Goal: Information Seeking & Learning: Learn about a topic

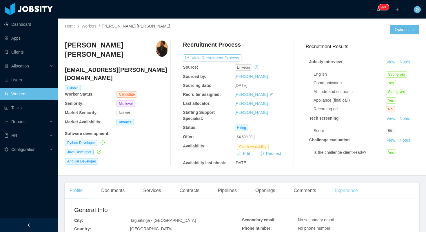
click at [354, 190] on div "Experience" at bounding box center [346, 190] width 32 height 16
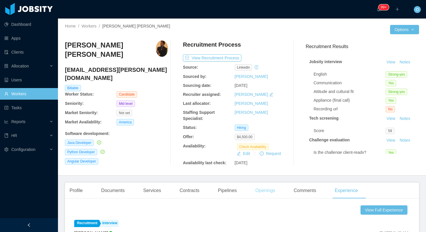
click at [263, 188] on div "Openings" at bounding box center [264, 190] width 29 height 16
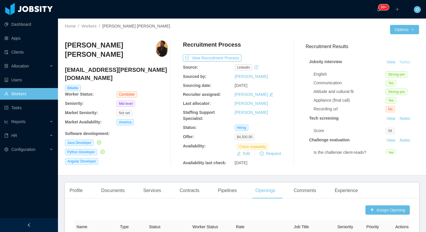
click at [403, 64] on button "Notes" at bounding box center [404, 62] width 15 height 7
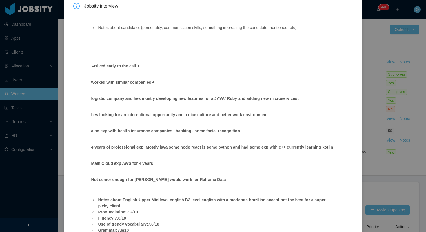
scroll to position [78, 0]
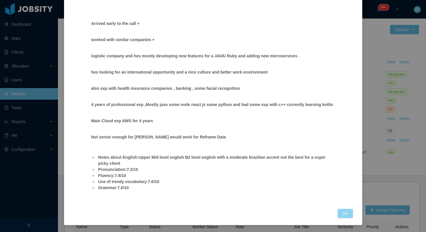
click at [343, 211] on button "OK" at bounding box center [344, 213] width 15 height 9
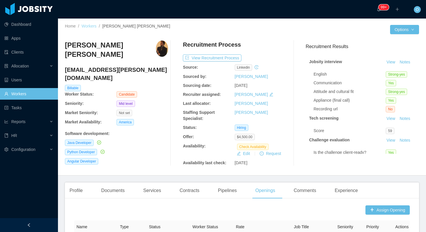
click at [92, 27] on link "Workers" at bounding box center [88, 26] width 15 height 5
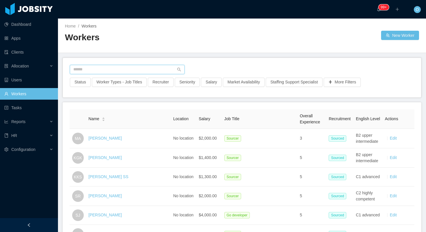
click at [165, 67] on input "text" at bounding box center [127, 69] width 115 height 9
paste input "**********"
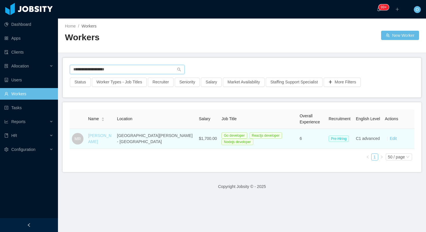
type input "**********"
click at [90, 142] on link "Maryelin Ramirez" at bounding box center [99, 138] width 23 height 11
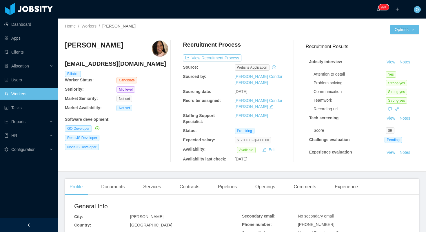
click at [170, 19] on div "Home / Workers / Maryelin Ramirez / Options Maryelin Ramirez maryelinram@gmail.…" at bounding box center [242, 95] width 368 height 153
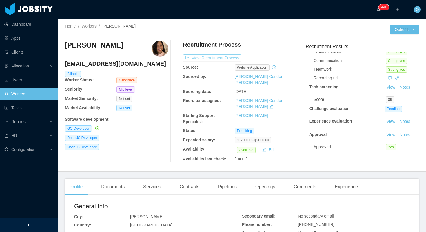
click at [233, 59] on button "View Recruitment Process" at bounding box center [212, 57] width 58 height 7
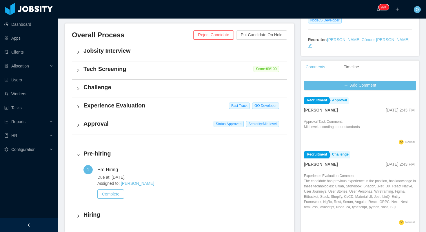
scroll to position [128, 0]
click at [175, 87] on h4 "Challenge" at bounding box center [182, 87] width 199 height 8
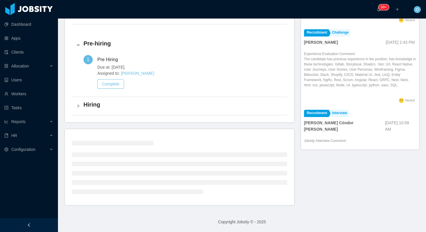
scroll to position [219, 0]
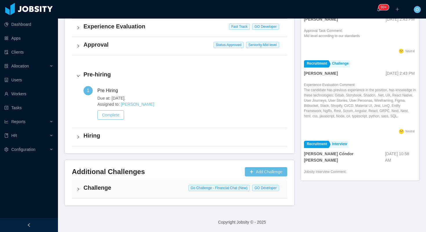
click at [162, 192] on div "Challenge Go Challenge - Financial Chat (New) GO Developer" at bounding box center [179, 189] width 215 height 18
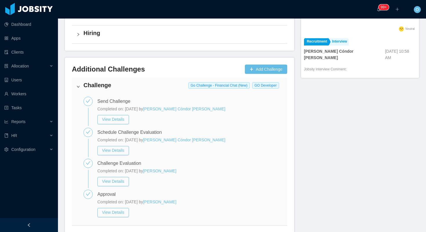
scroll to position [349, 0]
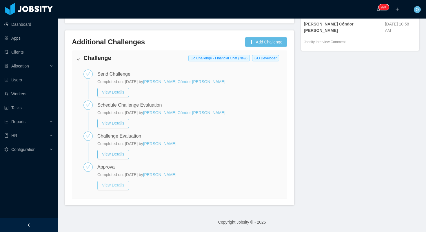
click at [123, 186] on button "View Details" at bounding box center [113, 185] width 32 height 9
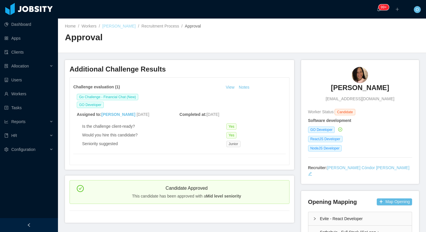
click at [123, 26] on link "Maryelin Ramirez" at bounding box center [118, 26] width 33 height 5
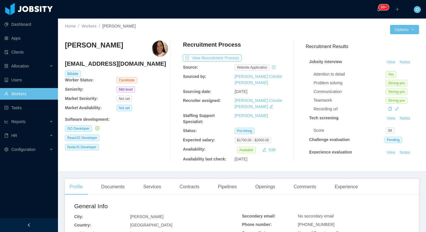
scroll to position [31, 0]
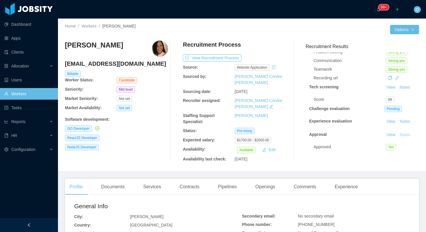
click at [407, 135] on button "Notes" at bounding box center [404, 134] width 15 height 7
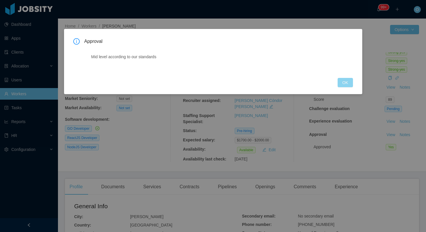
click at [344, 79] on button "OK" at bounding box center [344, 82] width 15 height 9
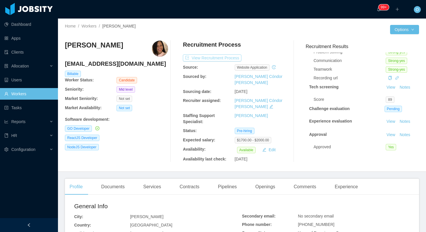
click at [230, 57] on button "View Recruitment Process" at bounding box center [212, 57] width 58 height 7
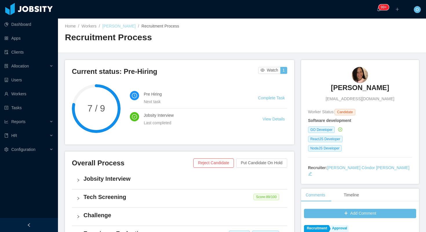
click at [121, 25] on link "Maryelin Ramirez" at bounding box center [118, 26] width 33 height 5
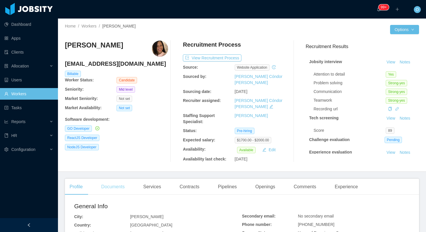
click at [119, 179] on div "Documents" at bounding box center [112, 187] width 33 height 16
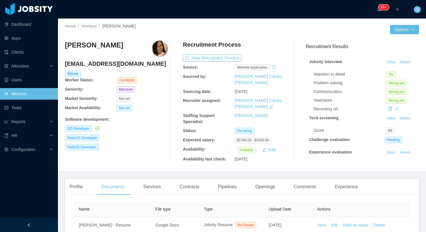
scroll to position [49, 0]
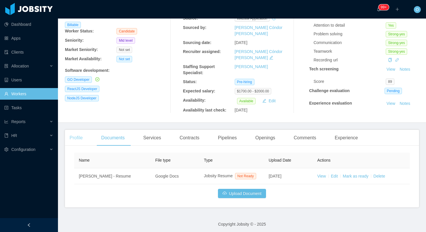
click at [70, 132] on div "Profile" at bounding box center [76, 138] width 22 height 16
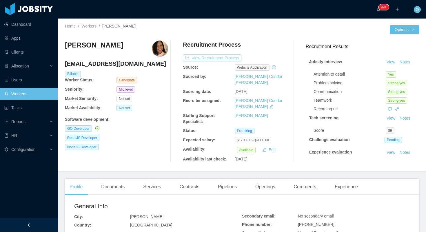
click at [231, 57] on button "View Recruitment Process" at bounding box center [212, 57] width 58 height 7
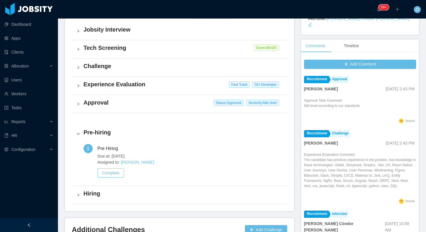
scroll to position [207, 0]
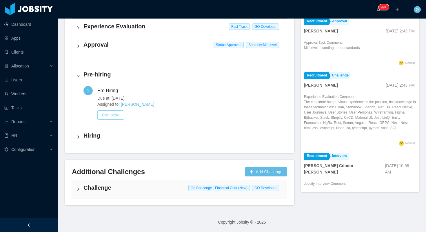
click at [117, 118] on button "Complete" at bounding box center [110, 114] width 27 height 9
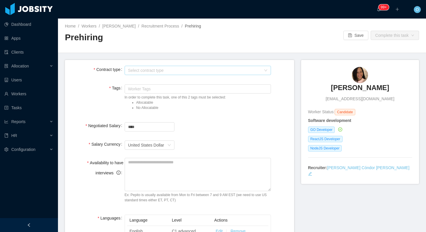
click at [258, 69] on div "Select contract type" at bounding box center [194, 70] width 133 height 6
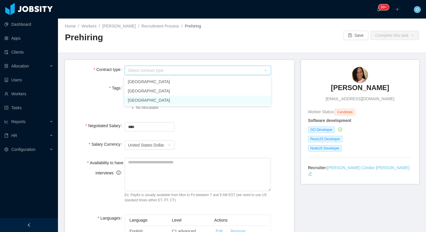
click at [182, 100] on li "USA" at bounding box center [197, 100] width 146 height 9
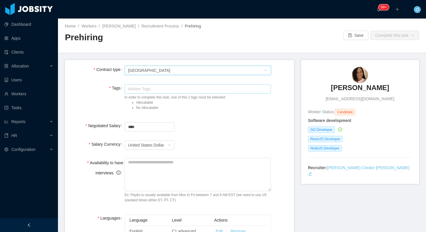
click at [187, 90] on div "Worker Tags" at bounding box center [196, 89] width 137 height 6
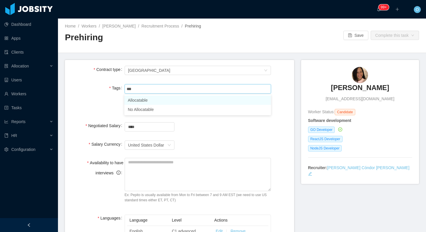
type input "****"
click at [176, 97] on li "Allocatable" at bounding box center [197, 100] width 146 height 9
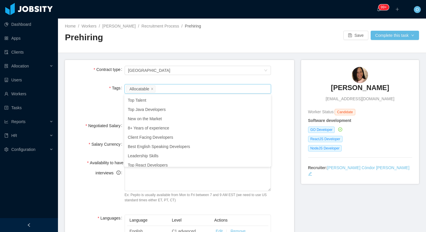
click at [273, 83] on div "Tags Worker Tags Allocatable In order to complete this task, one of this 2 tags…" at bounding box center [179, 98] width 220 height 31
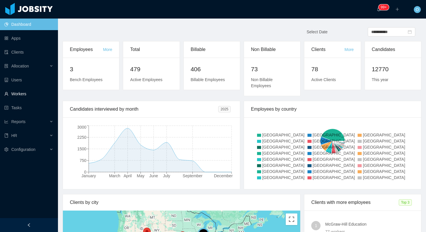
click at [32, 92] on link "Workers" at bounding box center [28, 94] width 49 height 12
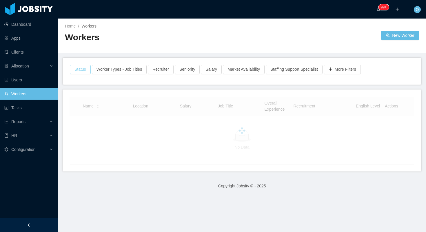
click at [77, 66] on button "Status" at bounding box center [80, 69] width 21 height 9
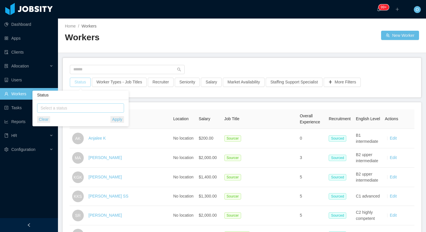
click at [79, 106] on div "Select a status" at bounding box center [79, 108] width 77 height 6
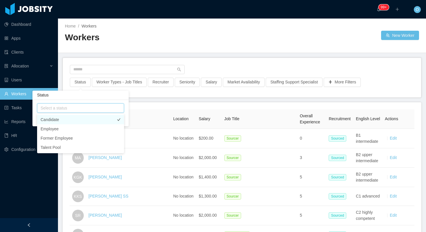
click at [78, 121] on li "Candidate" at bounding box center [80, 119] width 87 height 9
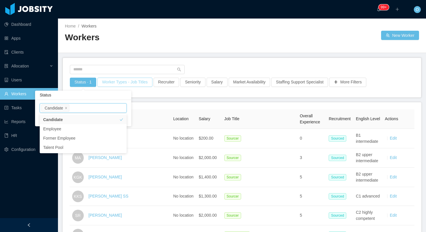
click at [141, 82] on div "Status · 1 Worker Types - Job Titles Recruiter Seniority Salary Market Availabi…" at bounding box center [242, 77] width 358 height 39
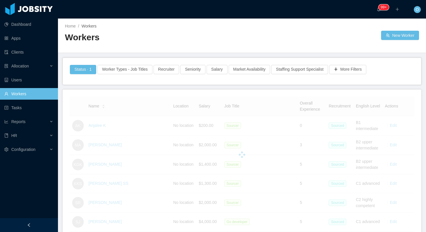
click at [144, 74] on div "Worker Types - Job Titles" at bounding box center [125, 71] width 56 height 13
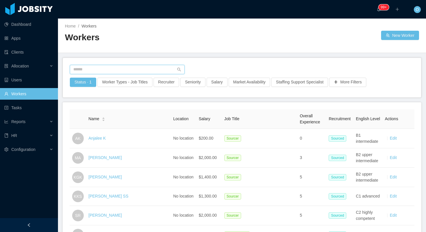
click at [145, 70] on input "text" at bounding box center [127, 69] width 115 height 9
click at [141, 83] on button "Worker Types - Job Titles" at bounding box center [124, 82] width 55 height 9
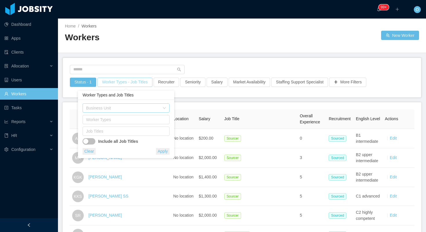
click at [146, 107] on div "Business Unit" at bounding box center [123, 108] width 74 height 6
click at [142, 122] on li "IT" at bounding box center [126, 119] width 87 height 9
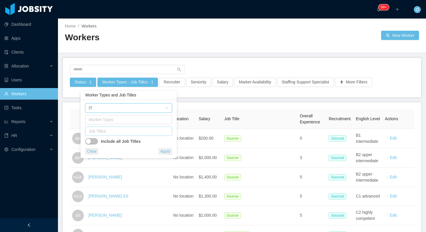
click at [140, 129] on div "Job Titles" at bounding box center [127, 131] width 77 height 6
type input "*"
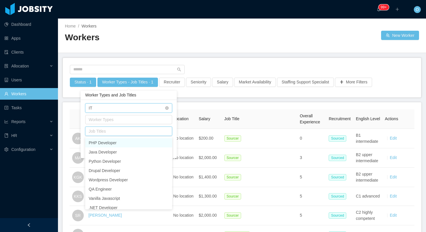
click at [165, 106] on div "Business Unit IT" at bounding box center [128, 107] width 87 height 9
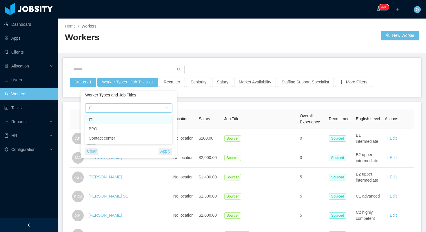
click at [160, 101] on div "Business Unit IT Worker Types Job Titles Include all Job Titles Clear Apply" at bounding box center [128, 129] width 96 height 58
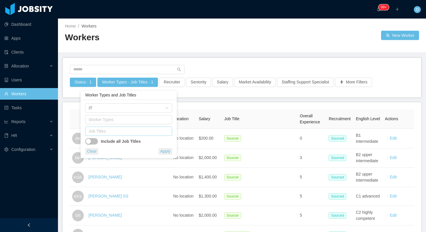
click at [143, 132] on div "Job Titles" at bounding box center [127, 131] width 77 height 6
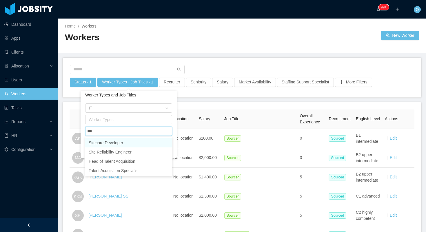
type input "****"
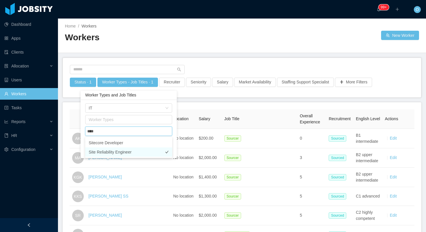
click at [136, 151] on li "Site Reliability Engineer" at bounding box center [128, 151] width 87 height 9
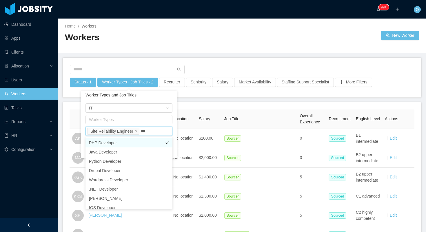
type input "****"
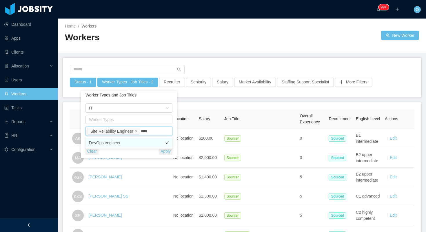
click at [145, 142] on li "DevOps engineer" at bounding box center [128, 142] width 87 height 9
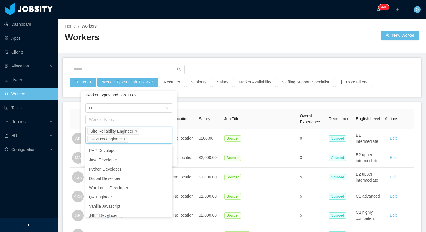
click at [174, 139] on div "Business Unit IT Worker Types Job Titles Site Reliability Engineer DevOps engin…" at bounding box center [129, 133] width 96 height 66
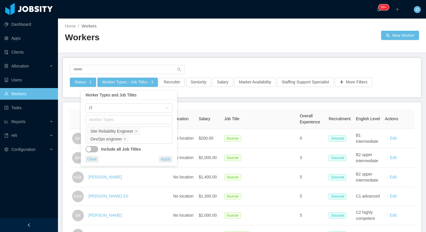
click at [169, 158] on button "Apply" at bounding box center [166, 159] width 14 height 7
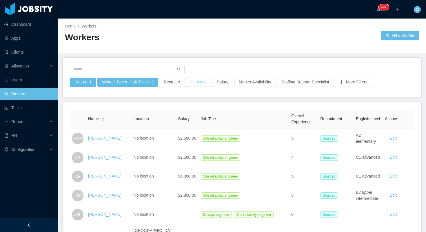
click at [204, 80] on button "Seniority" at bounding box center [198, 82] width 25 height 9
click at [201, 110] on div "Seniorities" at bounding box center [200, 108] width 77 height 6
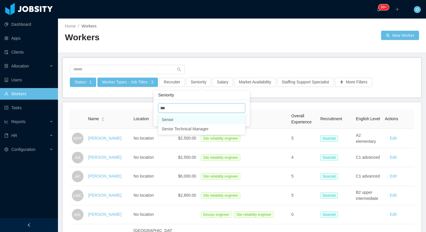
type input "****"
click at [174, 122] on li "Senior" at bounding box center [201, 119] width 87 height 9
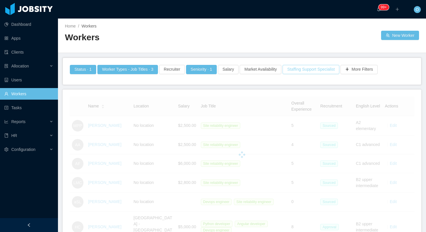
click at [325, 69] on button "Staffing Support Specialist" at bounding box center [310, 69] width 57 height 9
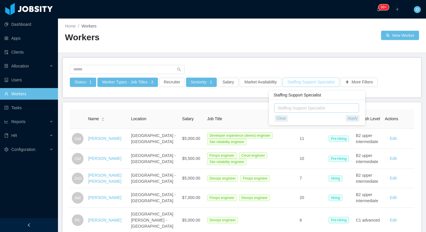
click at [312, 107] on div "Staffing Support Specialist" at bounding box center [314, 108] width 75 height 6
type input "****"
click at [314, 119] on li "[PERSON_NAME]" at bounding box center [316, 119] width 85 height 9
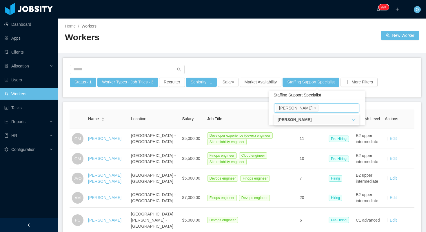
click at [329, 61] on div "Status · 1 Worker Types - Job Titles · 3 Recruiter Seniority · 1 Salary Market …" at bounding box center [242, 77] width 358 height 39
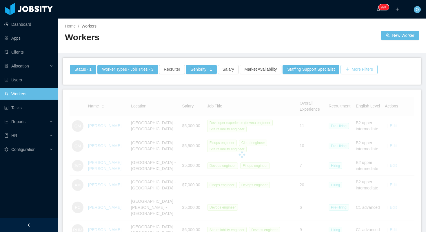
click at [360, 67] on button "More Filters" at bounding box center [358, 69] width 37 height 9
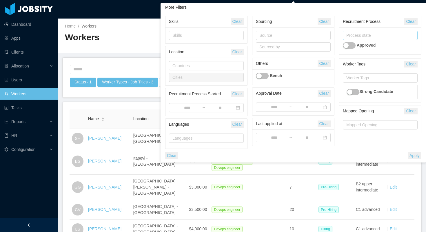
click at [366, 34] on div "Process state" at bounding box center [378, 35] width 65 height 6
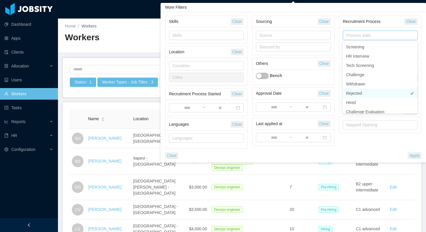
scroll to position [78, 0]
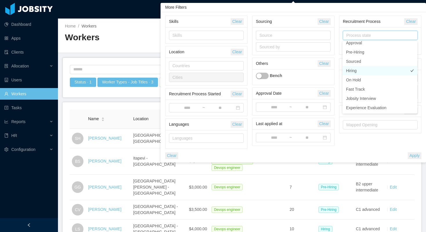
click at [376, 70] on li "Hiring" at bounding box center [379, 70] width 75 height 9
click at [377, 53] on li "Pre-Hiring" at bounding box center [379, 51] width 75 height 9
click at [413, 156] on button "Apply" at bounding box center [414, 155] width 14 height 7
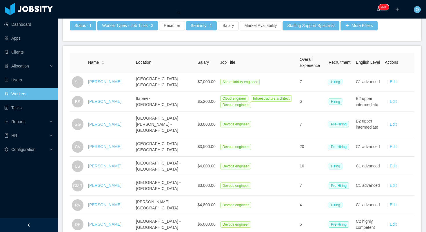
scroll to position [60, 0]
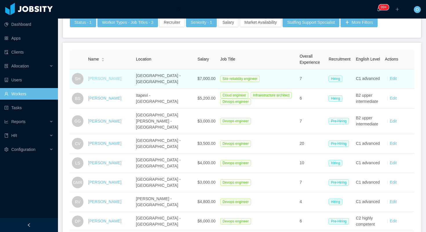
click at [110, 78] on link "Sajjad Hashmi" at bounding box center [104, 78] width 33 height 5
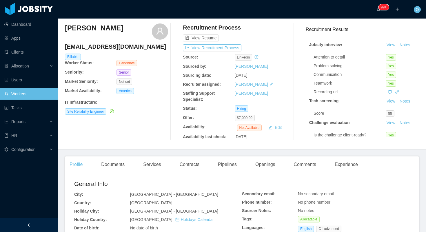
scroll to position [18, 0]
click at [277, 128] on button "Edit" at bounding box center [275, 126] width 18 height 7
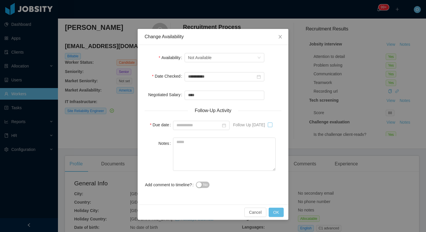
type input "**********"
click at [278, 209] on button "OK" at bounding box center [275, 212] width 15 height 9
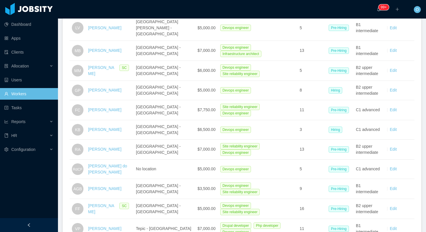
scroll to position [489, 0]
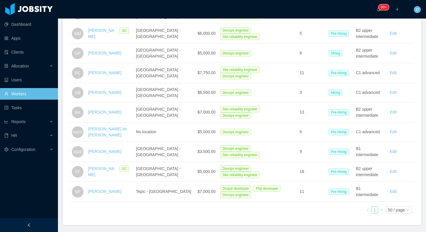
drag, startPoint x: 107, startPoint y: 175, endPoint x: 299, endPoint y: 5, distance: 256.5
click at [0, 0] on section "Dashboard Apps Clients Allocation Users Workers Tasks Reports HR Configuration …" at bounding box center [213, 116] width 426 height 232
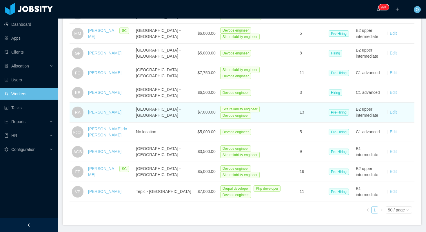
scroll to position [460, 0]
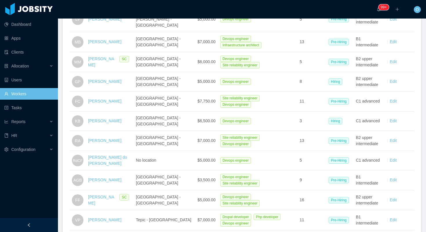
drag, startPoint x: 98, startPoint y: 179, endPoint x: 288, endPoint y: 6, distance: 257.4
click at [0, 0] on section "Dashboard Apps Clients Allocation Users Workers Tasks Reports HR Configuration …" at bounding box center [213, 116] width 426 height 232
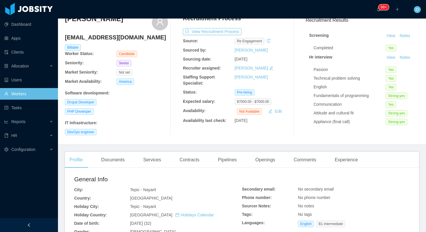
scroll to position [28, 0]
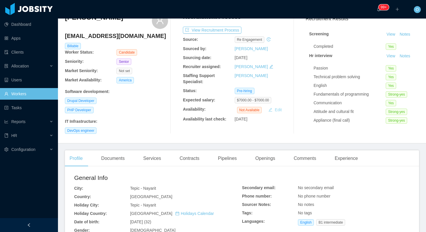
click at [277, 109] on button "Edit" at bounding box center [275, 109] width 18 height 7
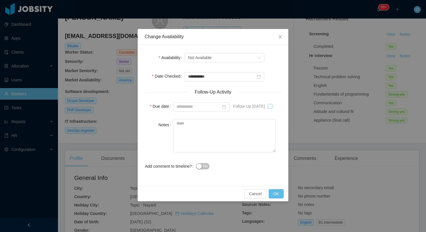
type input "**********"
click at [276, 192] on button "OK" at bounding box center [275, 193] width 15 height 9
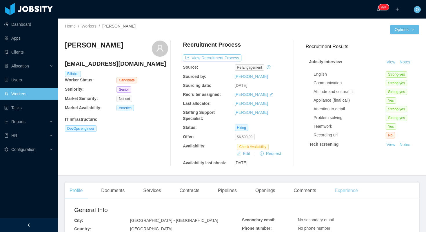
click at [347, 190] on div "Experience" at bounding box center [346, 190] width 32 height 16
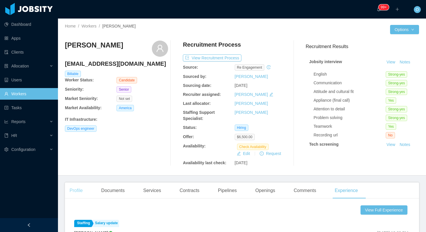
click at [79, 188] on div "Profile" at bounding box center [76, 190] width 22 height 16
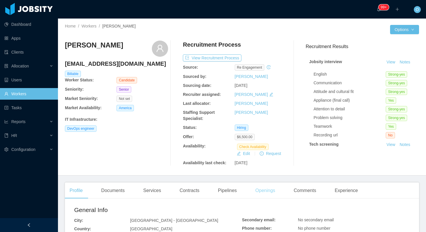
click at [265, 194] on div "Openings" at bounding box center [264, 190] width 29 height 16
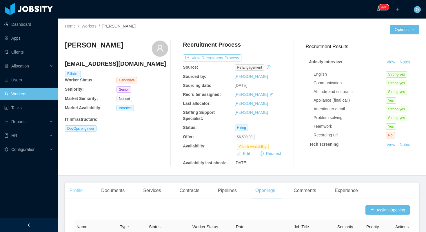
click at [74, 186] on div "Profile" at bounding box center [76, 190] width 22 height 16
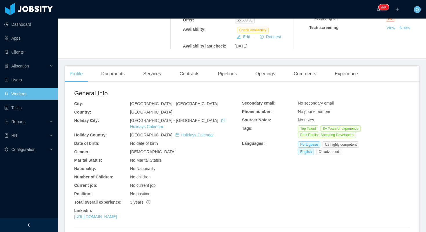
scroll to position [170, 0]
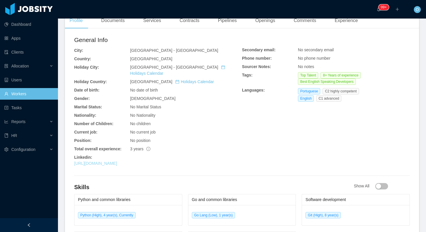
click at [117, 161] on link "https://br.linkedin.com/in/kassielbatista" at bounding box center [95, 163] width 43 height 5
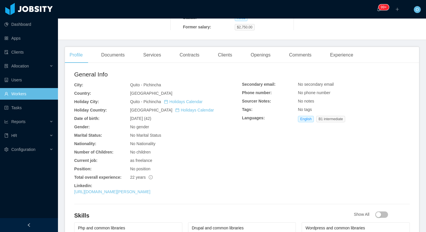
scroll to position [127, 0]
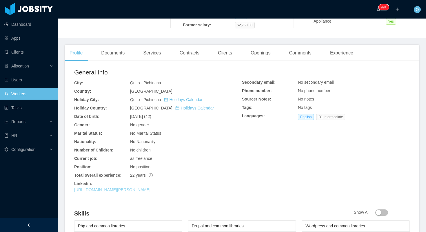
click at [121, 190] on link "[URL][DOMAIN_NAME][PERSON_NAME]" at bounding box center [112, 189] width 76 height 5
